Goal: Task Accomplishment & Management: Manage account settings

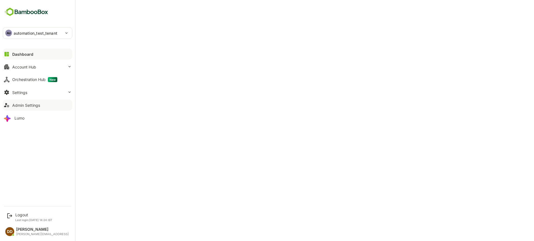
click at [5, 107] on icon at bounding box center [6, 105] width 5 height 4
click at [23, 93] on div "Settings" at bounding box center [19, 92] width 15 height 5
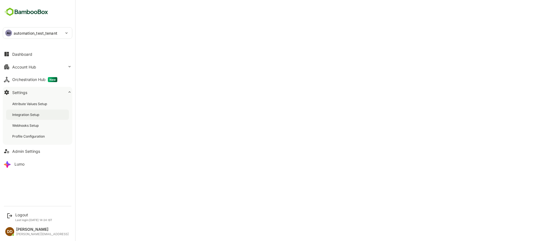
click at [24, 116] on div "Integration Setup" at bounding box center [26, 115] width 28 height 5
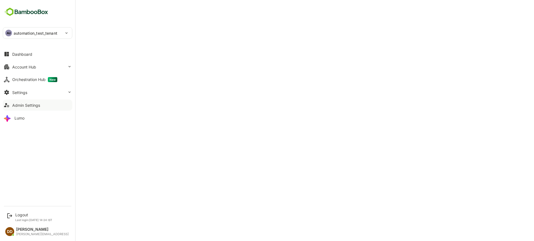
click at [16, 105] on div "Admin Settings" at bounding box center [26, 105] width 28 height 5
click at [36, 96] on button "Settings" at bounding box center [37, 92] width 69 height 11
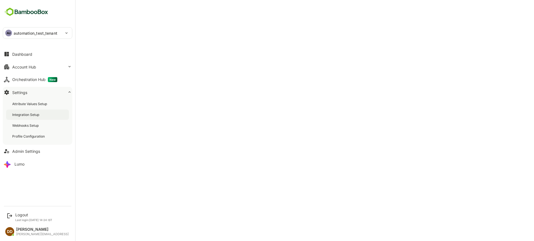
click at [19, 117] on div "Integration Setup" at bounding box center [26, 115] width 28 height 5
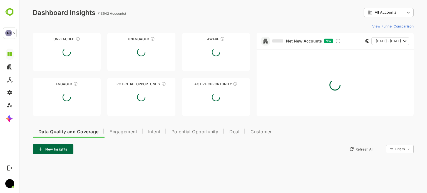
type input "**********"
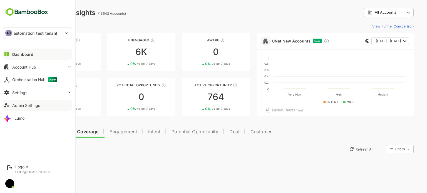
click at [24, 106] on div "Admin Settings" at bounding box center [26, 105] width 28 height 5
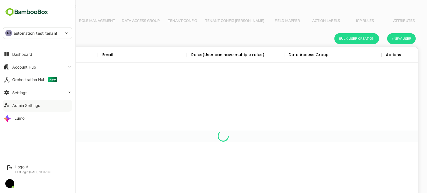
scroll to position [159, 381]
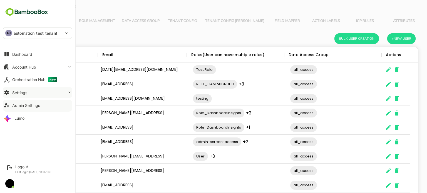
click at [33, 90] on button "Settings" at bounding box center [37, 92] width 69 height 11
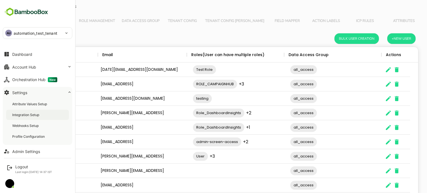
click at [26, 116] on div "Integration Setup" at bounding box center [26, 115] width 28 height 5
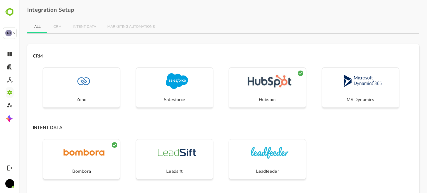
scroll to position [169, 0]
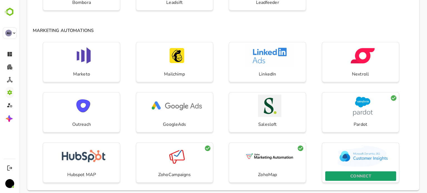
click at [360, 176] on p "CONNECT" at bounding box center [360, 176] width 21 height 7
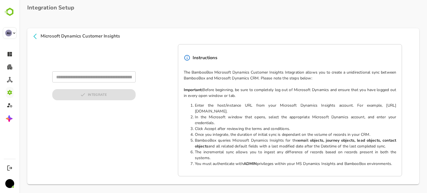
scroll to position [2, 0]
click at [84, 79] on input "text" at bounding box center [93, 77] width 83 height 11
type input "**********"
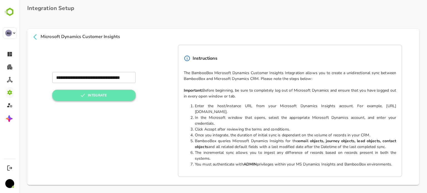
click at [85, 98] on button "INTEGRATE" at bounding box center [93, 95] width 83 height 11
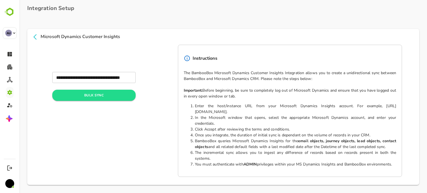
click at [33, 38] on icon at bounding box center [35, 37] width 7 height 7
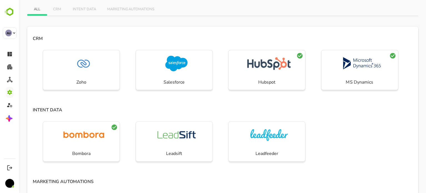
scroll to position [5, 0]
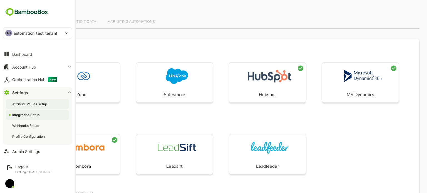
click at [22, 104] on div "Attribute Values Setup" at bounding box center [30, 104] width 36 height 5
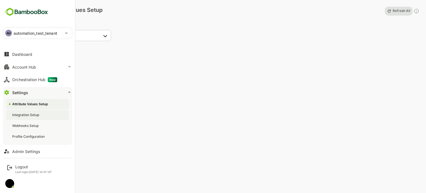
click at [20, 114] on div "Integration Setup" at bounding box center [26, 115] width 28 height 5
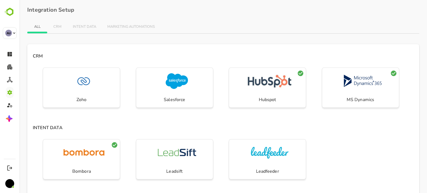
scroll to position [169, 0]
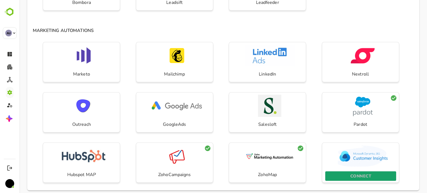
click at [346, 175] on span "CONNECT" at bounding box center [360, 176] width 65 height 7
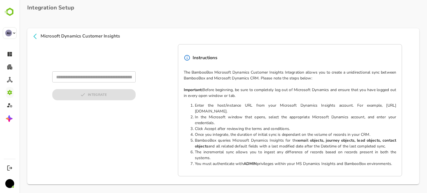
scroll to position [2, 0]
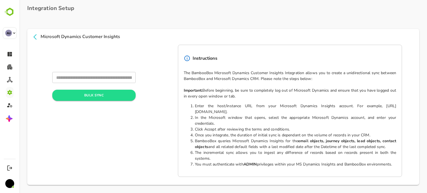
type input "**********"
click at [41, 78] on div "**********" at bounding box center [223, 111] width 392 height 132
click at [69, 121] on div "**********" at bounding box center [93, 120] width 83 height 97
click at [36, 38] on icon at bounding box center [35, 37] width 7 height 7
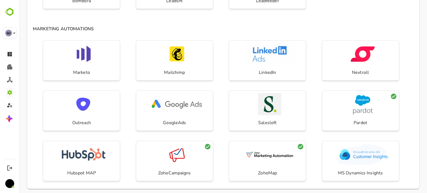
scroll to position [175, 0]
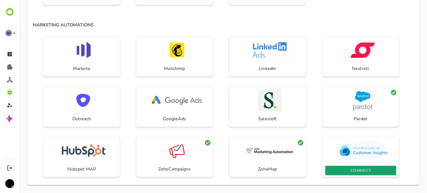
click at [349, 169] on span "CONNECT" at bounding box center [360, 170] width 65 height 7
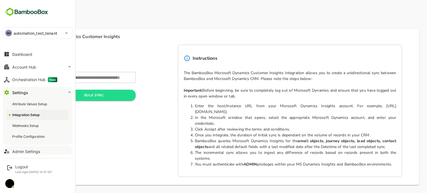
click at [24, 148] on button "Admin Settings" at bounding box center [37, 151] width 69 height 11
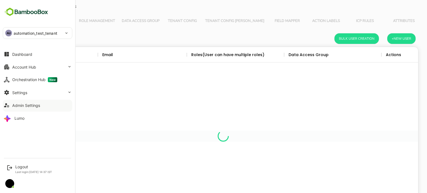
click at [21, 105] on div "Admin Settings" at bounding box center [26, 105] width 28 height 5
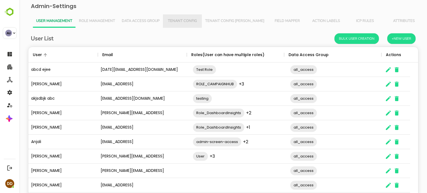
click at [190, 23] on span "Tenant Config" at bounding box center [182, 21] width 32 height 4
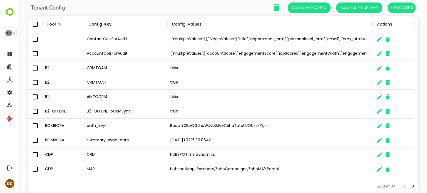
scroll to position [46, 0]
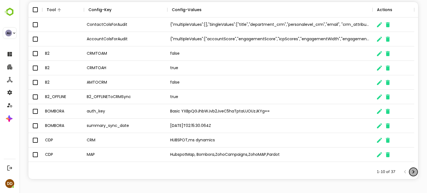
click at [410, 171] on icon "Next page" at bounding box center [413, 172] width 7 height 7
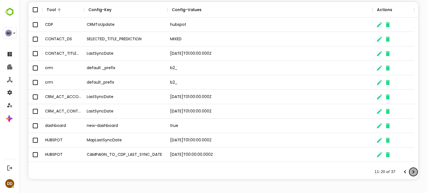
click at [410, 171] on icon "Next page" at bounding box center [413, 172] width 7 height 7
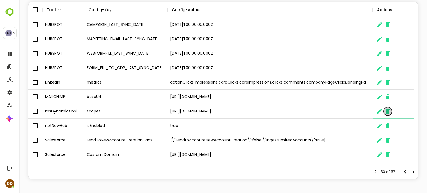
click at [388, 112] on icon "The User Data" at bounding box center [388, 111] width 4 height 5
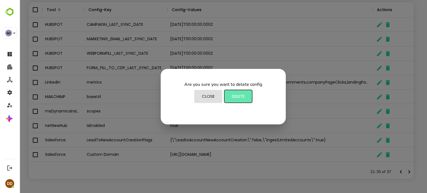
click at [245, 97] on span "Delete" at bounding box center [238, 96] width 22 height 7
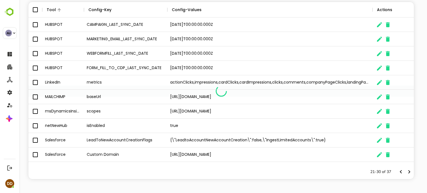
scroll to position [4, 4]
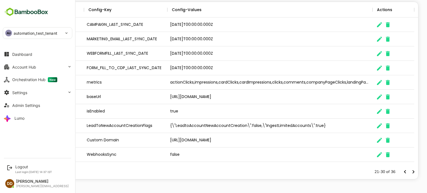
click at [7, 148] on div "**********" at bounding box center [37, 77] width 75 height 155
click at [20, 108] on button "Admin Settings" at bounding box center [37, 105] width 69 height 11
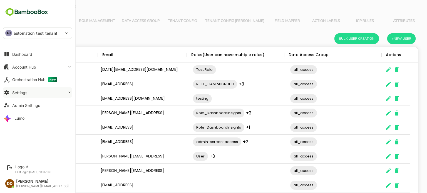
click at [28, 93] on button "Settings" at bounding box center [37, 92] width 69 height 11
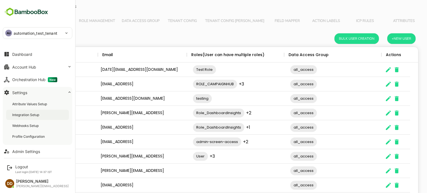
click at [23, 115] on div "Integration Setup" at bounding box center [26, 115] width 28 height 5
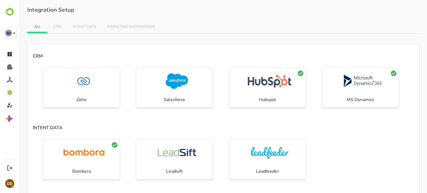
scroll to position [169, 0]
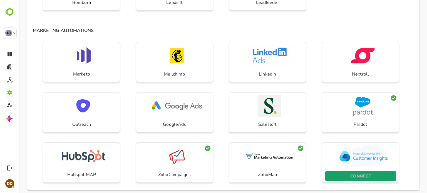
click at [358, 173] on p "CONNECT" at bounding box center [360, 176] width 21 height 7
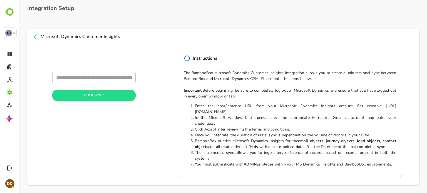
click at [118, 79] on input "text" at bounding box center [93, 77] width 83 height 11
type input "**********"
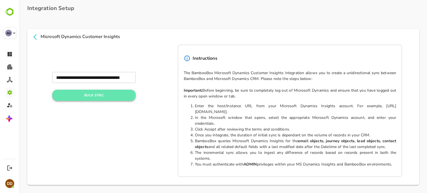
click at [93, 98] on button "Bulk Sync" at bounding box center [93, 95] width 83 height 11
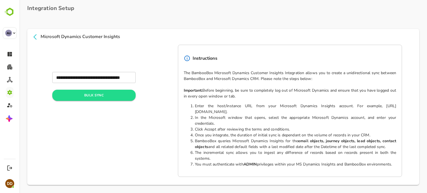
click at [40, 37] on span "Microsoft Dynamics Customer Insights" at bounding box center [223, 36] width 383 height 7
click at [34, 36] on icon at bounding box center [34, 37] width 3 height 6
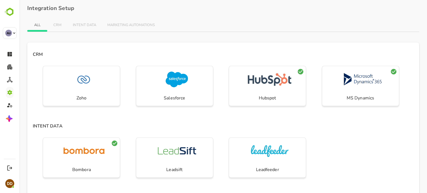
click at [176, 38] on div "ALL CRM INTENT DATA MARKETING AUTOMATIONS CRM Zoho Salesforce Hubspot MS Dynami…" at bounding box center [223, 188] width 392 height 340
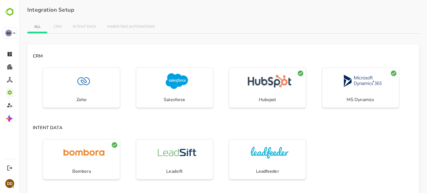
scroll to position [169, 0]
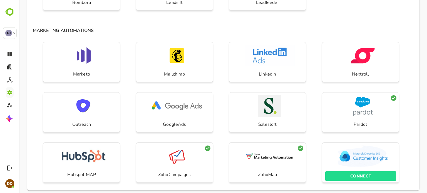
click at [359, 170] on div "CONNECT" at bounding box center [360, 176] width 77 height 15
click at [358, 176] on p "CONNECT" at bounding box center [360, 176] width 21 height 7
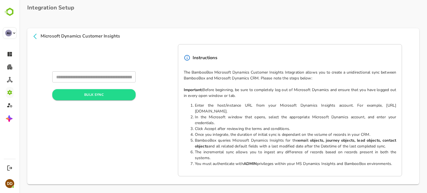
scroll to position [2, 0]
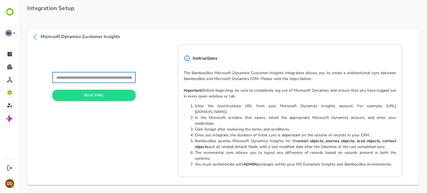
click at [67, 79] on input "text" at bounding box center [93, 77] width 83 height 11
click at [67, 64] on div "​ Bulk Sync" at bounding box center [93, 111] width 99 height 132
click at [32, 36] on icon at bounding box center [35, 37] width 7 height 7
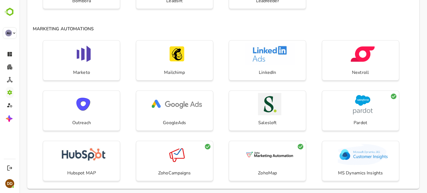
scroll to position [175, 0]
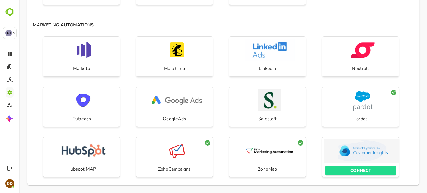
click at [365, 160] on img "button" at bounding box center [363, 151] width 50 height 22
click at [363, 172] on p "CONNECT" at bounding box center [360, 170] width 21 height 7
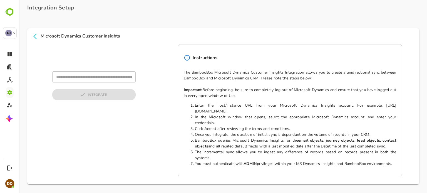
scroll to position [2, 0]
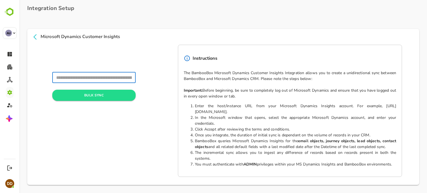
click at [106, 79] on input "text" at bounding box center [93, 77] width 83 height 11
click at [141, 54] on div "​ Bulk Sync" at bounding box center [93, 111] width 99 height 132
click at [34, 35] on icon at bounding box center [35, 37] width 7 height 7
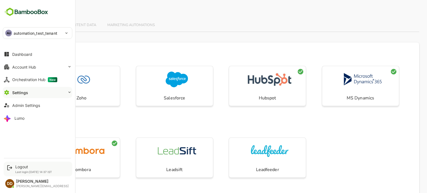
click at [16, 169] on div "Logout Last login: Aug 14 14:37 IST" at bounding box center [33, 169] width 37 height 9
click at [16, 166] on div "Logout" at bounding box center [33, 167] width 37 height 5
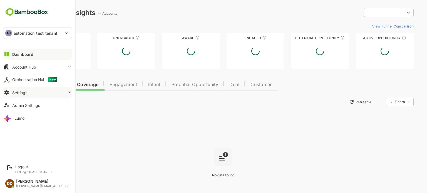
type input "**********"
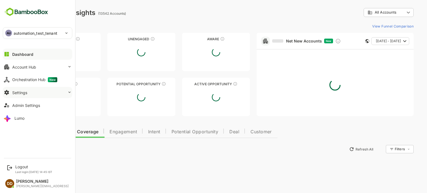
click at [48, 95] on button "Settings" at bounding box center [37, 92] width 69 height 11
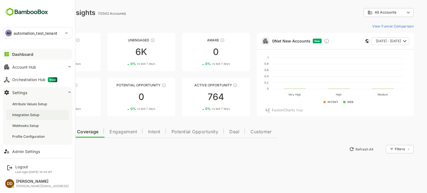
click at [39, 114] on div "Integration Setup" at bounding box center [26, 115] width 28 height 5
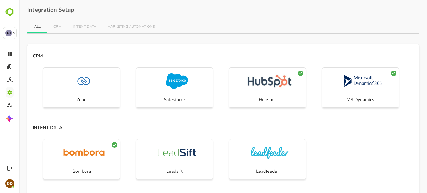
scroll to position [169, 0]
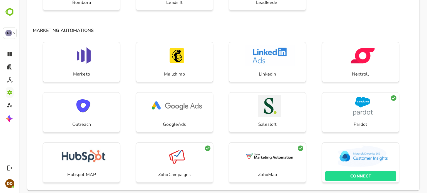
click at [350, 174] on p "CONNECT" at bounding box center [360, 176] width 21 height 7
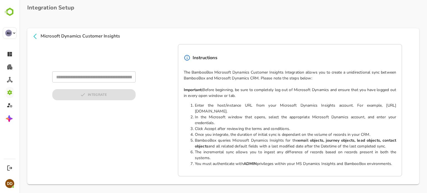
scroll to position [2, 0]
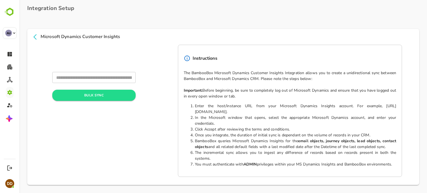
click at [79, 77] on input "text" at bounding box center [93, 77] width 83 height 11
click at [59, 120] on div "​ Bulk Sync" at bounding box center [93, 120] width 83 height 97
click at [76, 81] on input "text" at bounding box center [93, 77] width 83 height 11
type input "**********"
click at [37, 37] on icon at bounding box center [35, 37] width 7 height 7
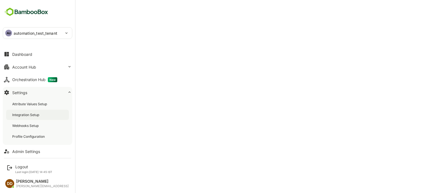
click at [21, 114] on div "Integration Setup" at bounding box center [26, 115] width 28 height 5
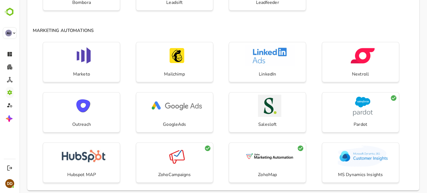
scroll to position [175, 0]
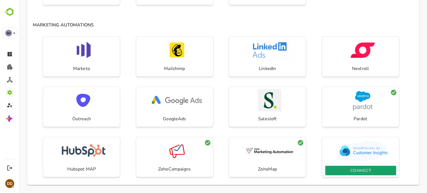
click at [355, 168] on p "CONNECT" at bounding box center [360, 170] width 21 height 7
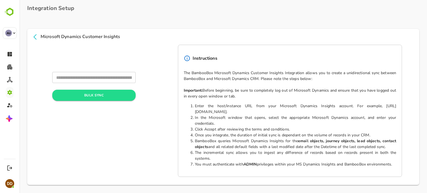
click at [96, 83] on input "text" at bounding box center [93, 77] width 83 height 11
type input "**********"
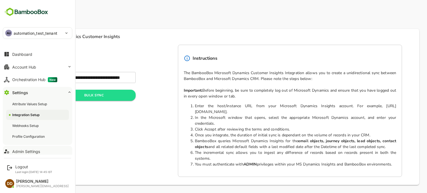
click at [26, 153] on div "Admin Settings" at bounding box center [26, 151] width 28 height 5
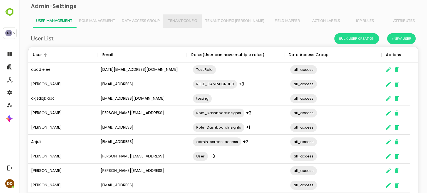
click at [183, 21] on span "Tenant Config" at bounding box center [182, 21] width 32 height 4
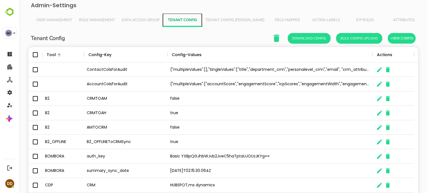
scroll to position [46, 0]
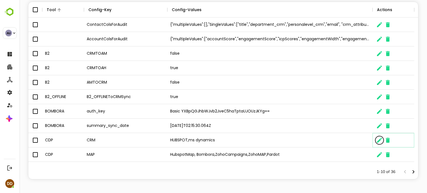
click at [378, 141] on icon "The User Data" at bounding box center [379, 140] width 5 height 5
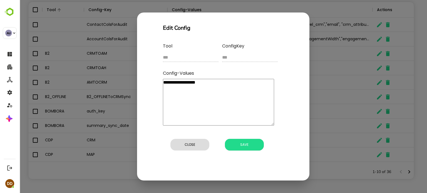
drag, startPoint x: 183, startPoint y: 84, endPoint x: 241, endPoint y: 79, distance: 57.4
click at [241, 79] on textarea "**********" at bounding box center [218, 102] width 111 height 47
type textarea "********"
type textarea "*"
type textarea "*******"
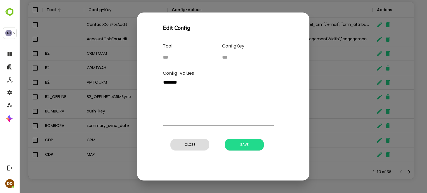
type textarea "*"
type textarea "*******"
click at [250, 144] on span "Save" at bounding box center [244, 144] width 33 height 7
type textarea "*"
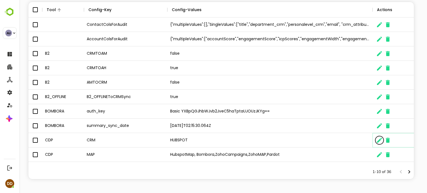
scroll to position [4, 4]
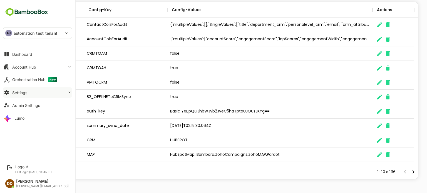
click at [20, 94] on div "Settings" at bounding box center [19, 92] width 15 height 5
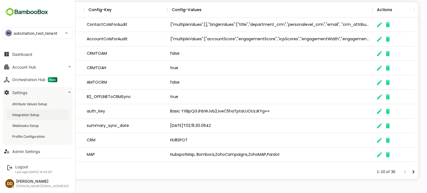
click at [23, 117] on div "Integration Setup" at bounding box center [26, 115] width 28 height 5
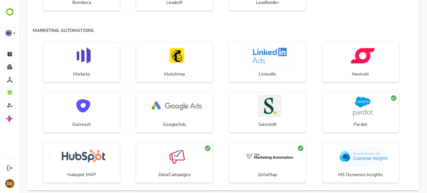
scroll to position [175, 0]
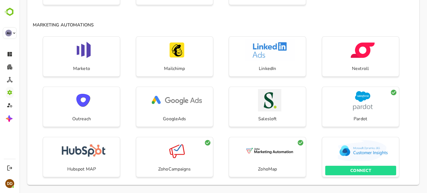
click at [353, 170] on p "CONNECT" at bounding box center [360, 170] width 21 height 7
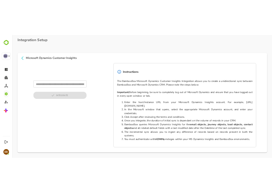
scroll to position [2, 0]
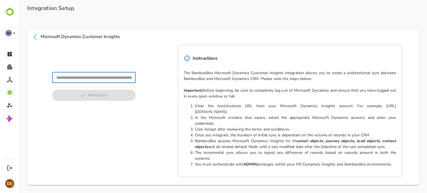
click at [113, 79] on input "text" at bounding box center [93, 77] width 83 height 11
type input "**********"
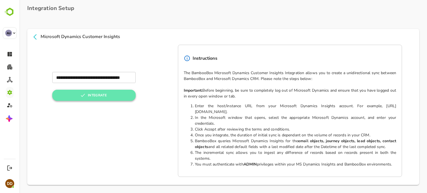
click at [87, 97] on button "INTEGRATE" at bounding box center [93, 95] width 83 height 11
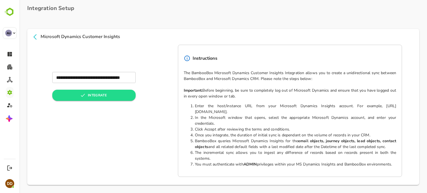
click at [363, 63] on div "Instructions" at bounding box center [290, 59] width 212 height 16
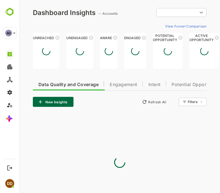
type input "**********"
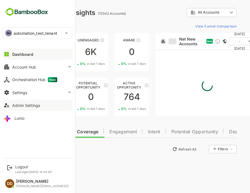
click at [17, 106] on div "Admin Settings" at bounding box center [26, 105] width 28 height 5
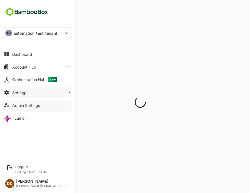
click at [26, 95] on button "Settings" at bounding box center [37, 92] width 69 height 11
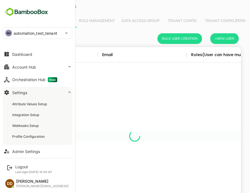
scroll to position [159, 205]
click at [25, 114] on div "Integration Setup" at bounding box center [26, 115] width 28 height 5
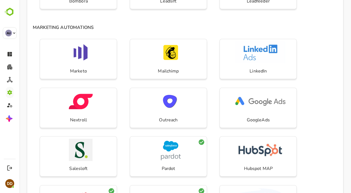
scroll to position [216, 0]
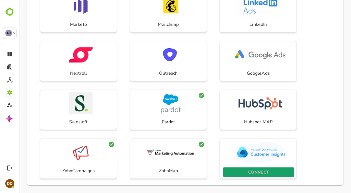
click at [161, 171] on p "CONNECT" at bounding box center [258, 172] width 21 height 7
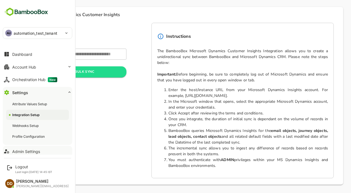
click at [30, 150] on div "Admin Settings" at bounding box center [26, 151] width 28 height 5
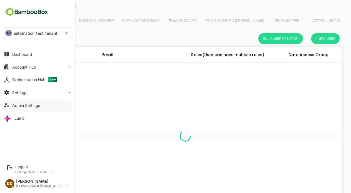
scroll to position [159, 305]
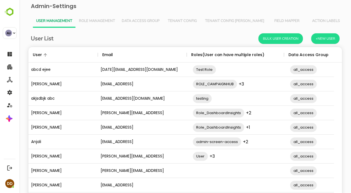
click at [161, 22] on span "Tenant Config" at bounding box center [182, 21] width 32 height 4
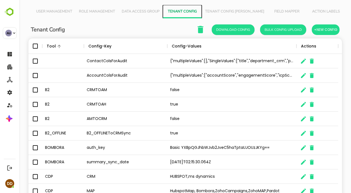
scroll to position [46, 0]
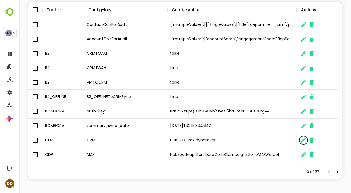
click at [161, 140] on icon "The User Data" at bounding box center [303, 140] width 5 height 5
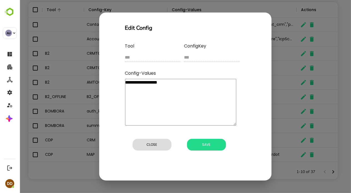
drag, startPoint x: 145, startPoint y: 83, endPoint x: 191, endPoint y: 85, distance: 46.4
click at [161, 85] on textarea "**********" at bounding box center [180, 102] width 111 height 47
type textarea "********"
type textarea "*"
type textarea "*******"
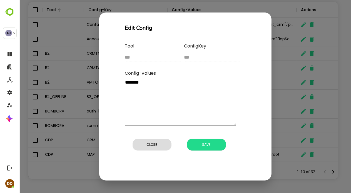
type textarea "*"
type textarea "*******"
click at [161, 147] on span "Save" at bounding box center [206, 144] width 33 height 7
type textarea "*"
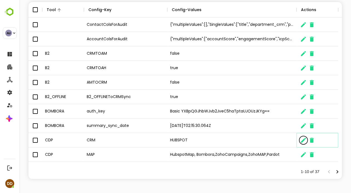
scroll to position [4, 4]
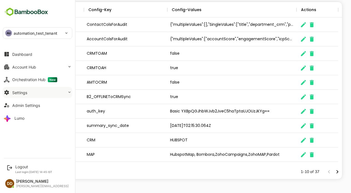
click at [17, 94] on div "Settings" at bounding box center [19, 92] width 15 height 5
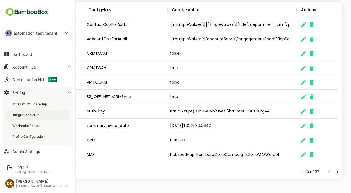
click at [21, 116] on div "Integration Setup" at bounding box center [26, 115] width 28 height 5
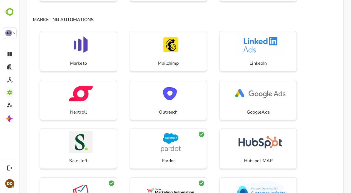
scroll to position [216, 0]
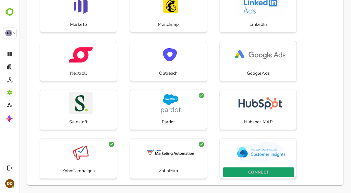
click at [161, 171] on p "CONNECT" at bounding box center [258, 172] width 21 height 7
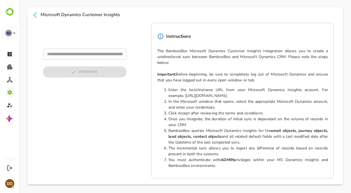
type input "**********"
click at [83, 69] on span "INTEGRATE" at bounding box center [84, 71] width 83 height 11
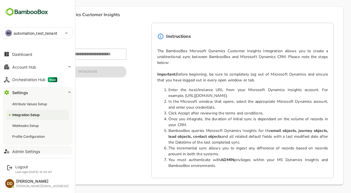
click at [26, 153] on div "Admin Settings" at bounding box center [26, 151] width 28 height 5
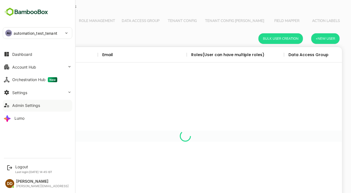
scroll to position [159, 305]
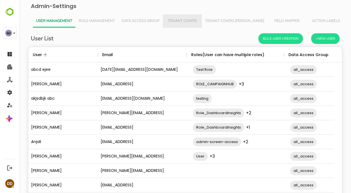
click at [161, 19] on span "Tenant Config" at bounding box center [182, 21] width 32 height 4
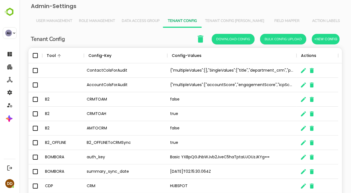
scroll to position [46, 0]
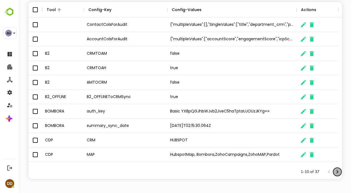
click at [161, 173] on icon "Next page" at bounding box center [337, 171] width 2 height 3
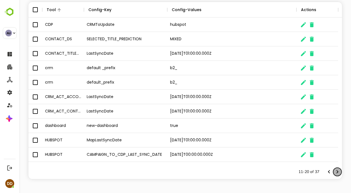
click at [161, 173] on icon "Next page" at bounding box center [337, 171] width 2 height 3
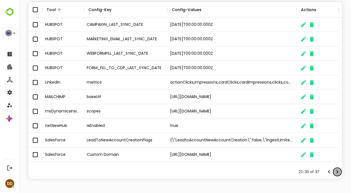
click at [161, 173] on icon "Next page" at bounding box center [337, 171] width 2 height 3
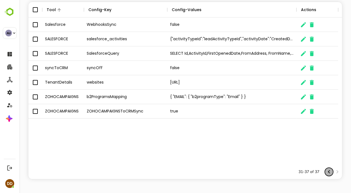
click at [161, 172] on icon "Previous page" at bounding box center [329, 171] width 2 height 3
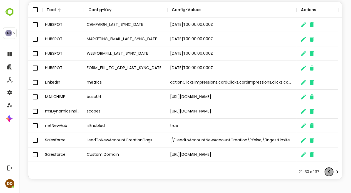
click at [161, 172] on icon "Previous page" at bounding box center [329, 171] width 2 height 3
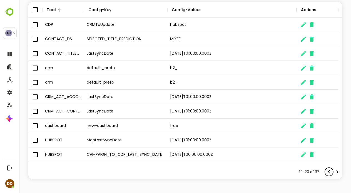
click at [161, 172] on icon "Previous page" at bounding box center [329, 171] width 2 height 3
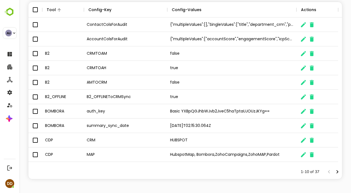
click at [161, 172] on div "The User Data" at bounding box center [333, 172] width 17 height 8
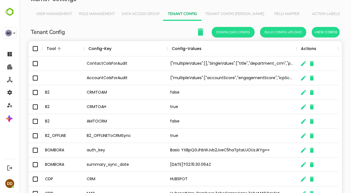
scroll to position [0, 0]
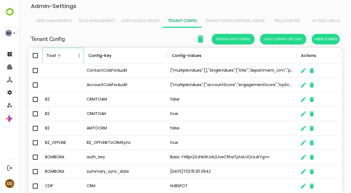
click at [74, 56] on div "Tool" at bounding box center [60, 56] width 31 height 16
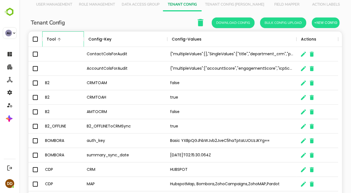
scroll to position [46, 0]
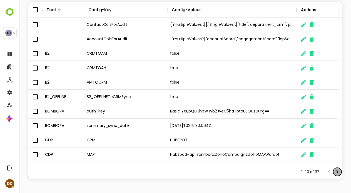
click at [161, 173] on icon "Next page" at bounding box center [337, 172] width 7 height 7
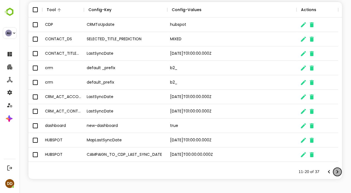
click at [161, 173] on icon "Next page" at bounding box center [337, 172] width 7 height 7
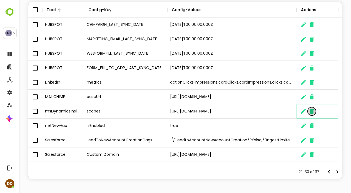
click at [161, 110] on icon "The User Data" at bounding box center [311, 111] width 7 height 7
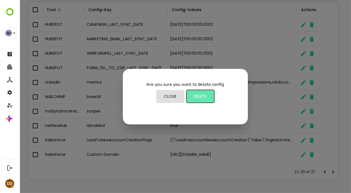
click at [161, 96] on span "Delete" at bounding box center [200, 96] width 22 height 7
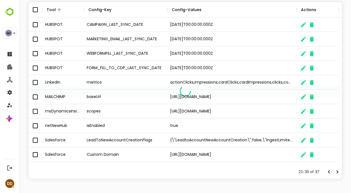
scroll to position [4, 4]
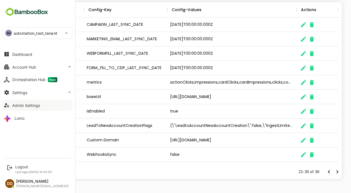
click at [18, 108] on button "Admin Settings" at bounding box center [37, 105] width 69 height 11
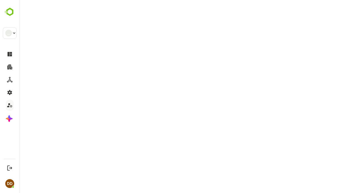
click at [10, 108] on button at bounding box center [10, 105] width 8 height 11
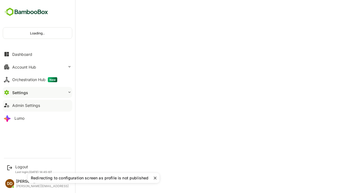
click at [28, 92] on button "Settings" at bounding box center [37, 92] width 69 height 11
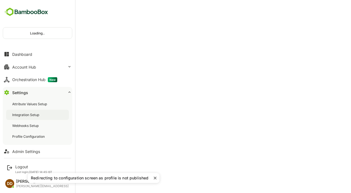
click at [24, 115] on div "Integration Setup" at bounding box center [26, 115] width 28 height 5
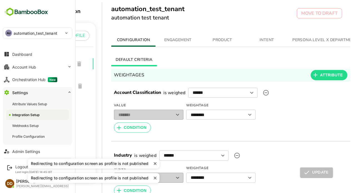
click at [153, 166] on icon "close" at bounding box center [155, 163] width 4 height 4
click at [155, 178] on icon "close" at bounding box center [155, 178] width 4 height 4
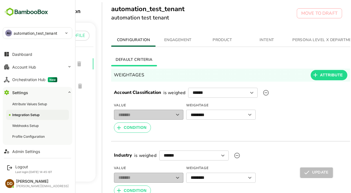
click at [101, 109] on div "Profile Configuration PROFILE PROFILE automation_test_tenant test automation_te…" at bounding box center [185, 98] width 332 height 196
click at [26, 104] on div "Attribute Values Setup" at bounding box center [30, 104] width 36 height 5
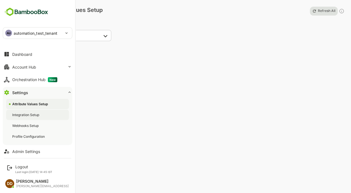
click at [24, 113] on div "Integration Setup" at bounding box center [26, 115] width 28 height 5
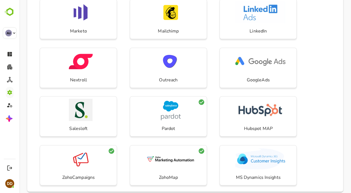
scroll to position [216, 0]
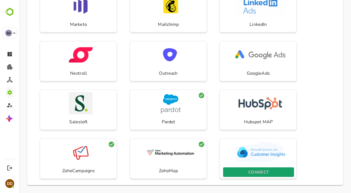
click at [253, 170] on p "CONNECT" at bounding box center [258, 172] width 21 height 7
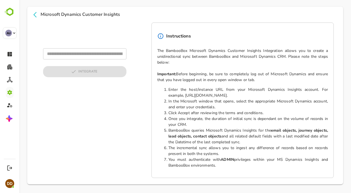
scroll to position [24, 0]
click at [96, 55] on input "text" at bounding box center [84, 54] width 83 height 11
type input "**********"
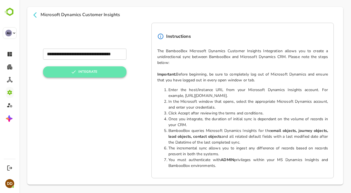
click at [86, 74] on button "INTEGRATE" at bounding box center [84, 71] width 83 height 11
click at [98, 68] on button "INTEGRATE" at bounding box center [84, 71] width 83 height 11
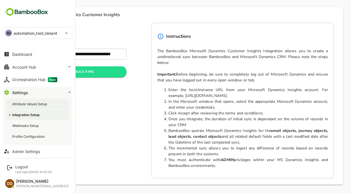
click at [33, 104] on div "Attribute Values Setup" at bounding box center [30, 104] width 36 height 5
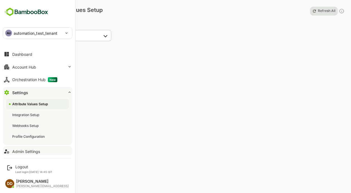
click at [21, 150] on div "Admin Settings" at bounding box center [26, 151] width 28 height 5
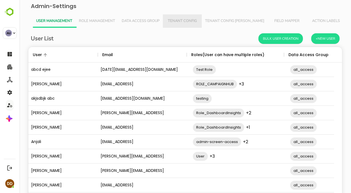
click at [181, 19] on span "Tenant Config" at bounding box center [182, 21] width 32 height 4
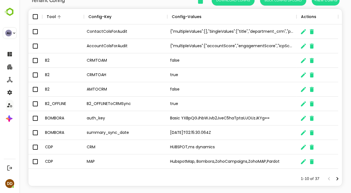
scroll to position [46, 0]
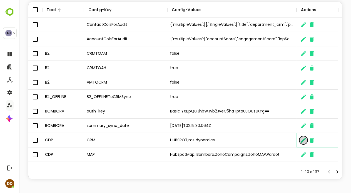
click at [304, 140] on icon "The User Data" at bounding box center [303, 140] width 5 height 5
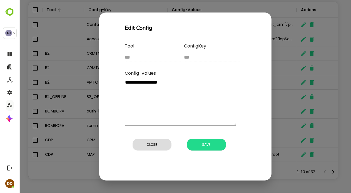
drag, startPoint x: 145, startPoint y: 84, endPoint x: 200, endPoint y: 84, distance: 54.7
click at [200, 84] on textarea "**********" at bounding box center [180, 102] width 111 height 47
type textarea "********"
type textarea "*"
type textarea "*******"
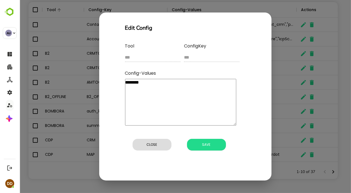
type textarea "*"
type textarea "*******"
click at [210, 140] on button "Save" at bounding box center [206, 145] width 39 height 12
type textarea "*"
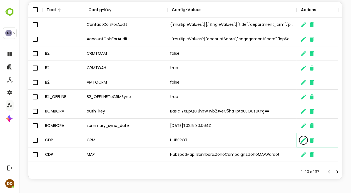
scroll to position [4, 4]
click at [334, 172] on icon "Next page" at bounding box center [337, 172] width 7 height 7
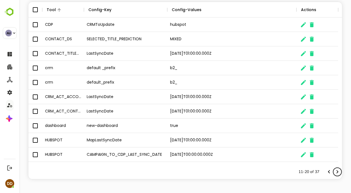
click at [334, 172] on icon "Next page" at bounding box center [337, 172] width 7 height 7
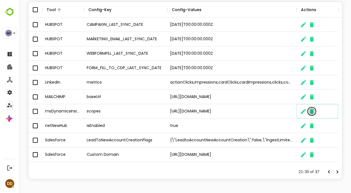
click at [315, 111] on button "The User Data" at bounding box center [311, 111] width 8 height 8
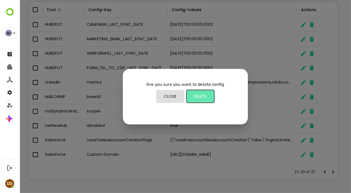
click at [195, 97] on span "Delete" at bounding box center [200, 96] width 22 height 7
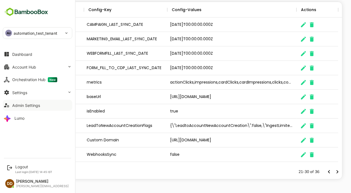
click at [19, 104] on div "Admin Settings" at bounding box center [26, 105] width 28 height 5
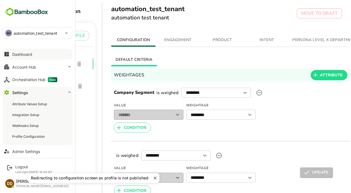
drag, startPoint x: 2, startPoint y: 0, endPoint x: 10, endPoint y: 54, distance: 54.8
click at [10, 54] on button "Dashboard" at bounding box center [37, 54] width 69 height 11
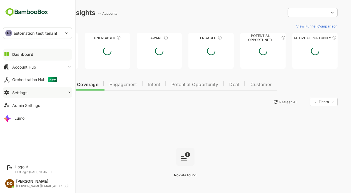
type input "**********"
click at [19, 93] on div "Settings" at bounding box center [19, 92] width 15 height 5
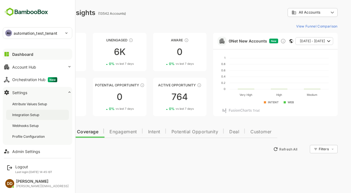
click at [22, 118] on div "Integration Setup" at bounding box center [37, 115] width 63 height 10
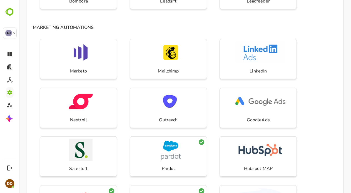
scroll to position [216, 0]
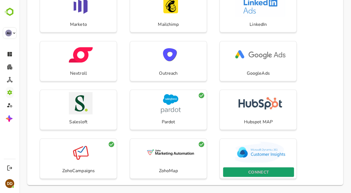
click at [250, 173] on p "CONNECT" at bounding box center [258, 172] width 21 height 7
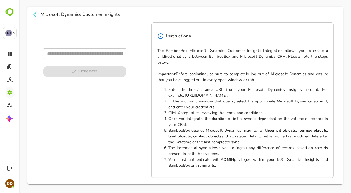
scroll to position [24, 0]
click at [81, 55] on input "text" at bounding box center [84, 54] width 83 height 11
type input "**********"
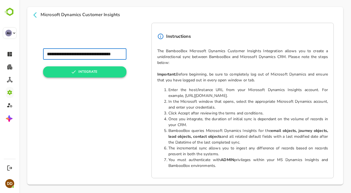
click at [79, 73] on button "INTEGRATE" at bounding box center [84, 71] width 83 height 11
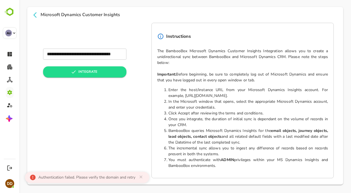
click at [107, 178] on div "Authentication failed. Please verify the domain and retry" at bounding box center [86, 178] width 97 height 6
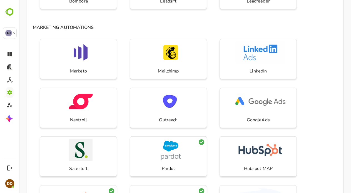
scroll to position [216, 0]
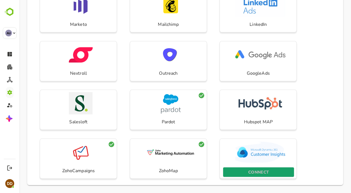
click at [260, 174] on p "CONNECT" at bounding box center [258, 172] width 21 height 7
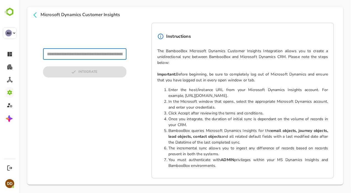
click at [98, 56] on input "text" at bounding box center [84, 54] width 83 height 11
type input "**********"
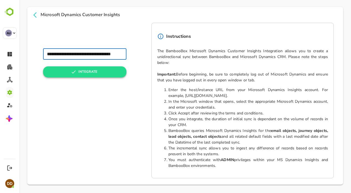
click at [78, 70] on button "INTEGRATE" at bounding box center [84, 71] width 83 height 11
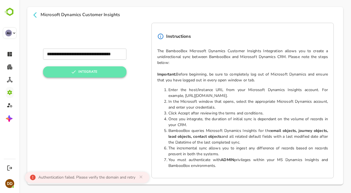
click at [84, 73] on button "INTEGRATE" at bounding box center [84, 71] width 83 height 11
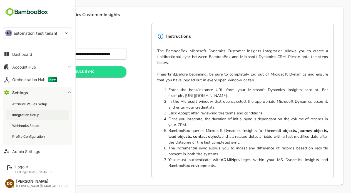
click at [18, 116] on div "Integration Setup" at bounding box center [26, 115] width 28 height 5
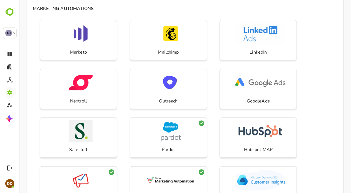
scroll to position [216, 0]
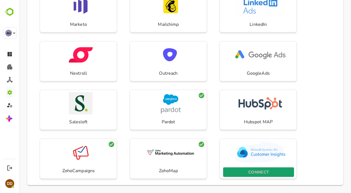
click at [261, 170] on p "CONNECT" at bounding box center [258, 172] width 21 height 7
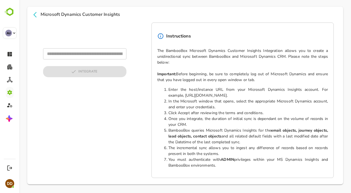
scroll to position [24, 0]
type input "**********"
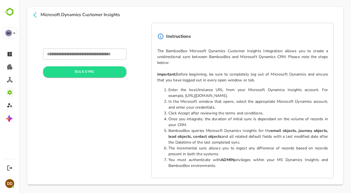
click at [35, 10] on div "**********" at bounding box center [185, 96] width 316 height 178
click at [35, 14] on icon at bounding box center [34, 15] width 7 height 7
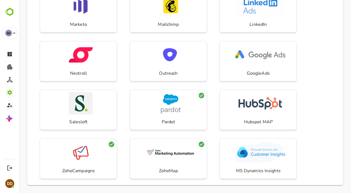
scroll to position [47, 0]
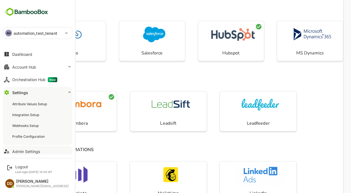
click at [24, 150] on div "Admin Settings" at bounding box center [26, 151] width 28 height 5
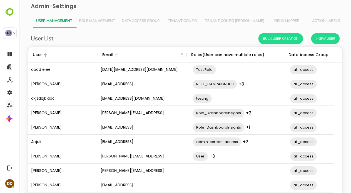
scroll to position [159, 305]
click at [185, 22] on span "Tenant Config" at bounding box center [182, 21] width 32 height 4
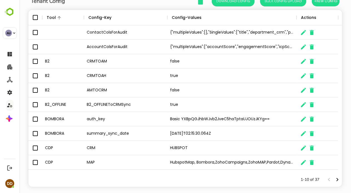
scroll to position [46, 0]
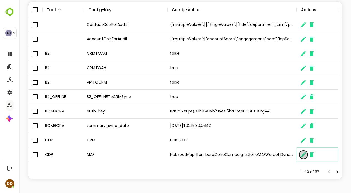
click at [301, 156] on icon "The User Data" at bounding box center [303, 154] width 5 height 5
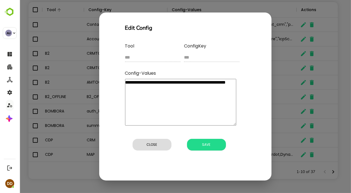
drag, startPoint x: 145, startPoint y: 96, endPoint x: 222, endPoint y: 91, distance: 76.9
click at [222, 91] on textarea "**********" at bounding box center [180, 102] width 111 height 47
type textarea "**********"
type textarea "*"
type textarea "**********"
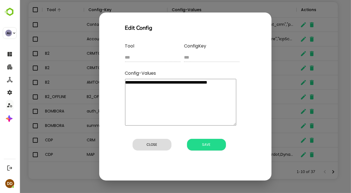
type textarea "*"
type textarea "**********"
click at [208, 142] on span "Save" at bounding box center [206, 144] width 33 height 7
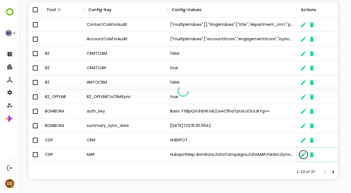
type textarea "*"
click at [336, 170] on icon "Next page" at bounding box center [337, 171] width 2 height 3
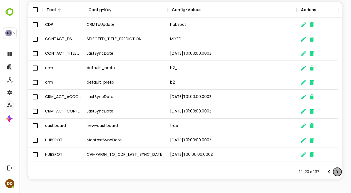
click at [336, 171] on icon "Next page" at bounding box center [337, 171] width 2 height 3
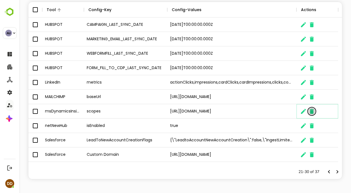
click at [313, 111] on icon "The User Data" at bounding box center [312, 111] width 4 height 5
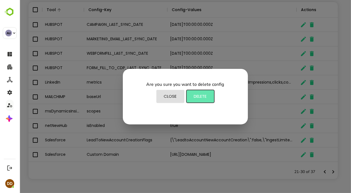
click at [203, 94] on span "Delete" at bounding box center [200, 96] width 22 height 7
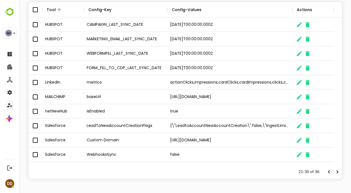
scroll to position [4, 4]
